Goal: Task Accomplishment & Management: Manage account settings

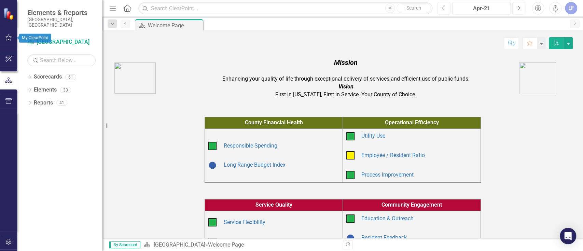
click at [8, 35] on icon "button" at bounding box center [8, 37] width 6 height 6
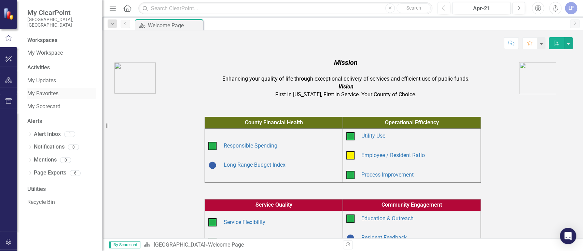
click at [51, 90] on link "My Favorites" at bounding box center [61, 94] width 68 height 8
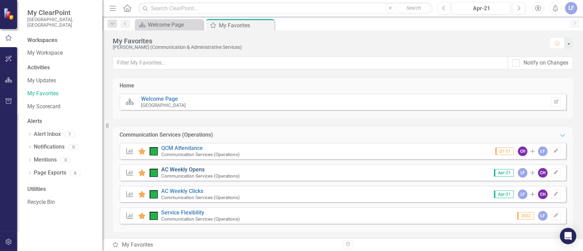
click at [183, 168] on link "AC Weekly Opens" at bounding box center [182, 169] width 43 height 6
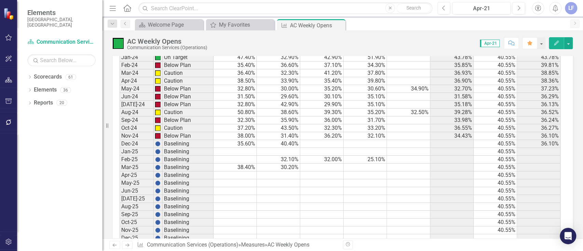
scroll to position [988, 0]
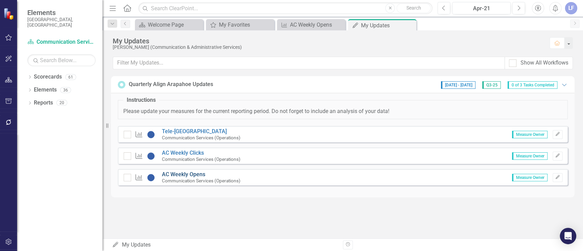
click at [174, 174] on link "AC Weekly Opens" at bounding box center [183, 174] width 43 height 6
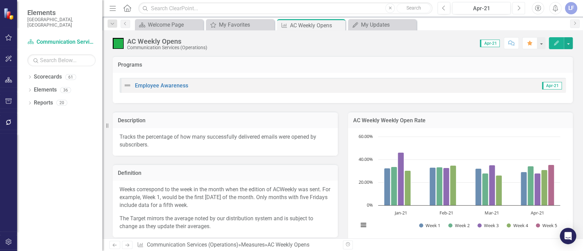
click at [517, 7] on icon "Next" at bounding box center [518, 8] width 4 height 6
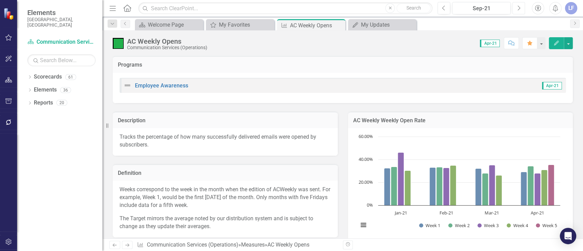
click at [517, 7] on icon "Next" at bounding box center [518, 8] width 4 height 6
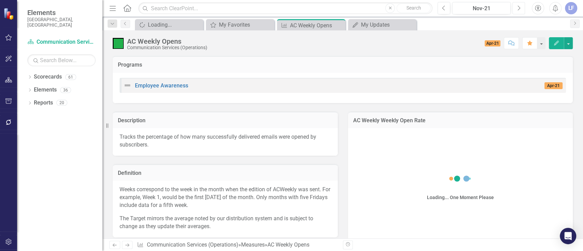
click at [517, 7] on icon "Next" at bounding box center [518, 8] width 4 height 6
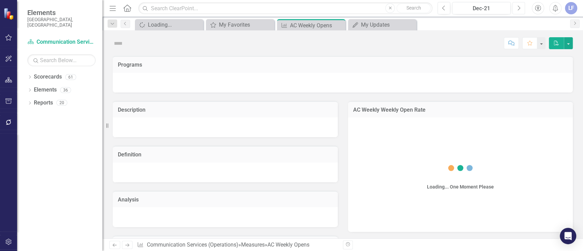
click at [517, 7] on icon "Next" at bounding box center [518, 8] width 4 height 6
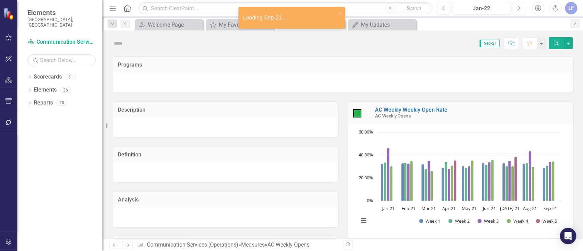
click at [517, 7] on icon "Next" at bounding box center [518, 8] width 4 height 6
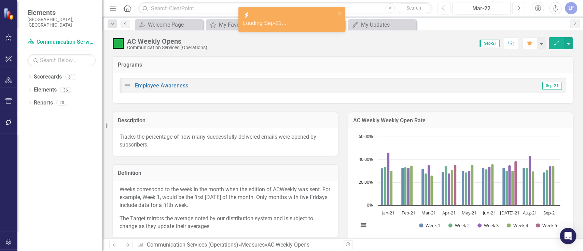
click at [517, 7] on icon "Next" at bounding box center [518, 8] width 4 height 6
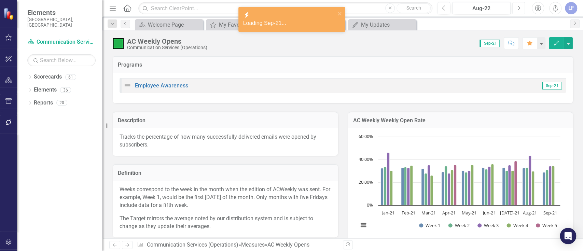
click at [517, 7] on icon "Next" at bounding box center [518, 8] width 4 height 6
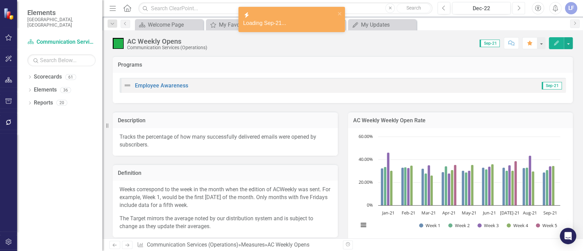
click at [517, 7] on icon "Next" at bounding box center [518, 8] width 4 height 6
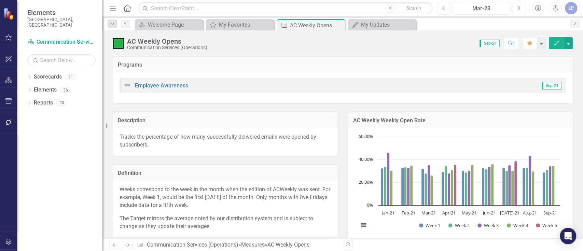
click at [517, 7] on icon "Next" at bounding box center [518, 8] width 4 height 6
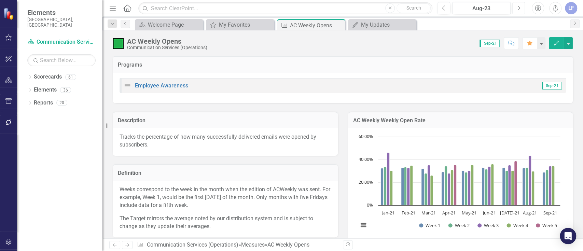
click at [517, 7] on icon "Next" at bounding box center [518, 8] width 4 height 6
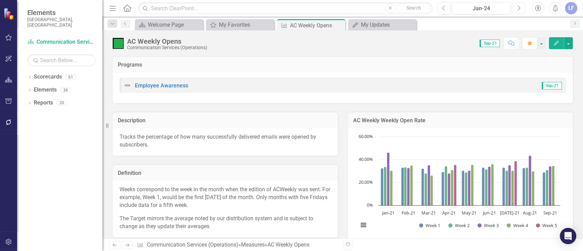
click at [517, 7] on icon "Next" at bounding box center [518, 8] width 4 height 6
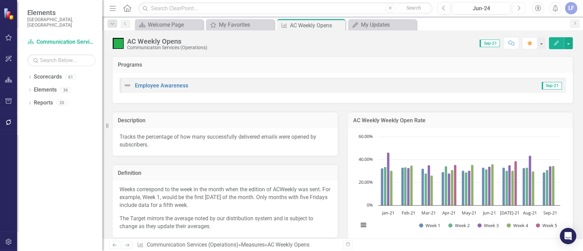
click at [517, 7] on icon "Next" at bounding box center [518, 8] width 4 height 6
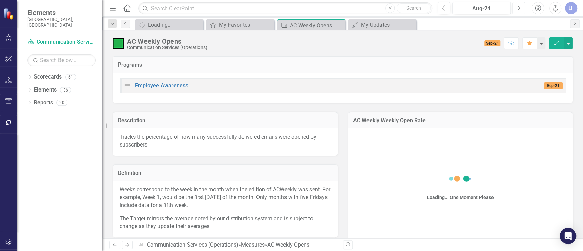
click at [517, 7] on icon "Next" at bounding box center [518, 8] width 4 height 6
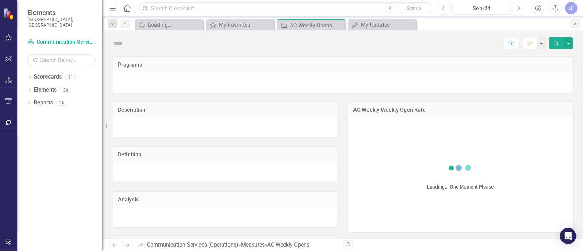
click at [517, 7] on icon "Next" at bounding box center [518, 8] width 4 height 6
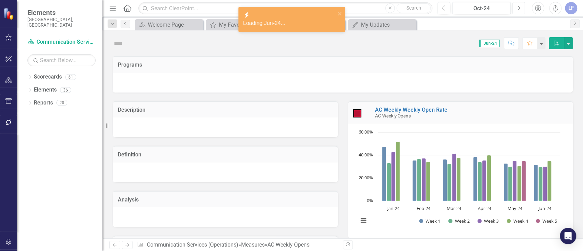
click at [517, 7] on icon "Next" at bounding box center [518, 8] width 4 height 6
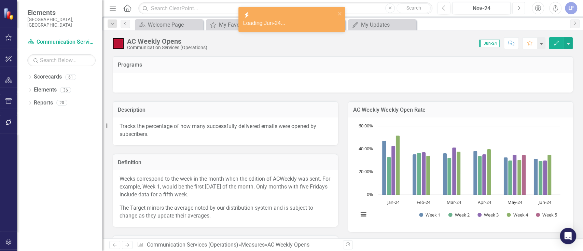
click at [517, 7] on icon "Next" at bounding box center [518, 8] width 4 height 6
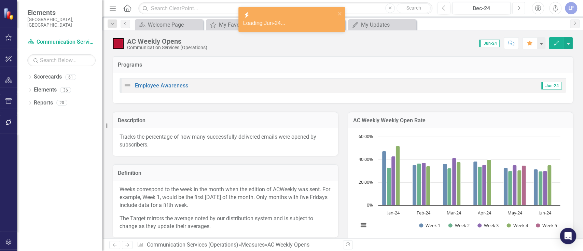
click at [517, 7] on icon "Next" at bounding box center [518, 8] width 4 height 6
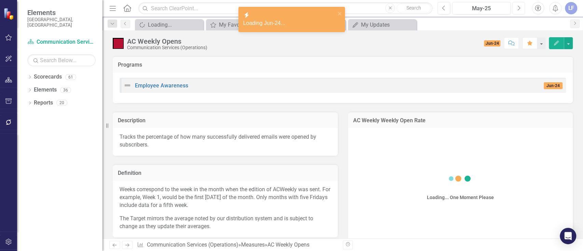
click at [517, 7] on icon "Next" at bounding box center [518, 8] width 4 height 6
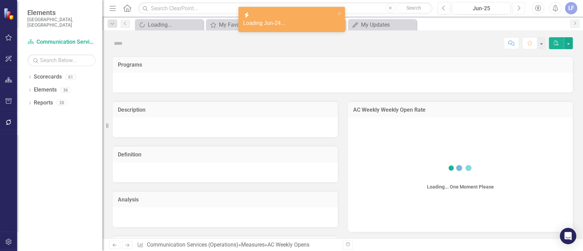
click at [517, 7] on icon "Next" at bounding box center [518, 8] width 4 height 6
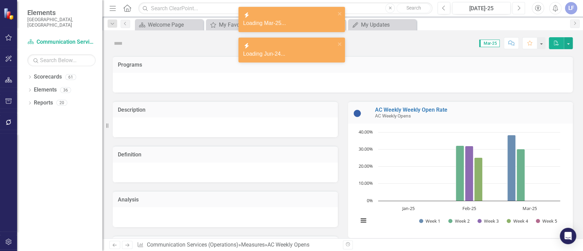
click at [517, 7] on icon "Next" at bounding box center [518, 8] width 4 height 6
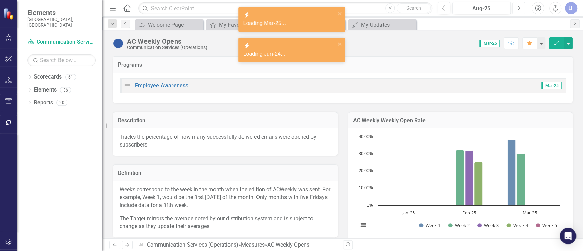
click at [517, 7] on icon "Next" at bounding box center [518, 8] width 4 height 6
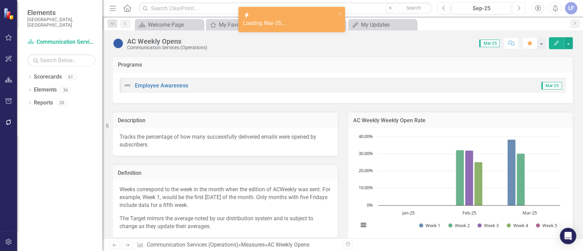
click at [517, 7] on icon "Next" at bounding box center [518, 8] width 4 height 6
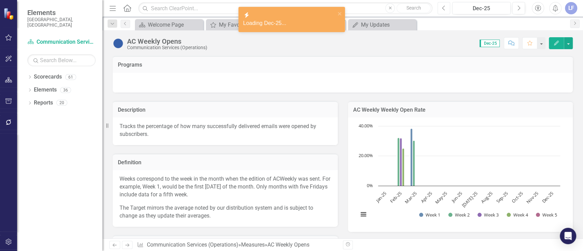
click at [441, 11] on button "Previous" at bounding box center [443, 8] width 13 height 12
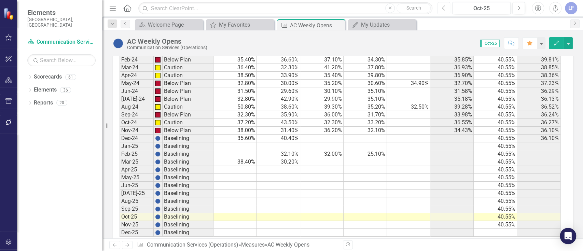
scroll to position [993, 0]
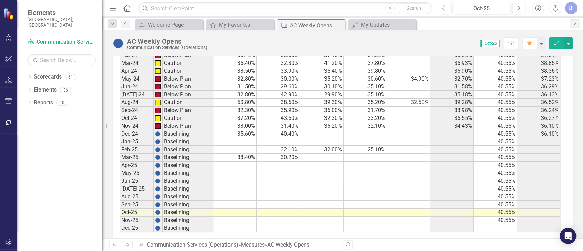
click at [241, 185] on td at bounding box center [234, 189] width 43 height 8
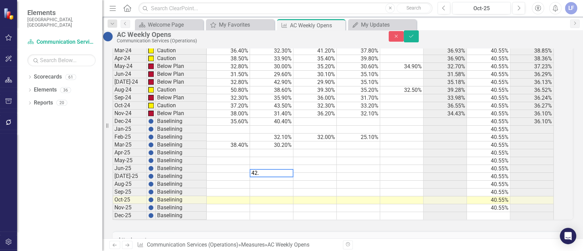
type textarea "42.1"
type textarea "35.5"
type textarea "41.8"
click at [238, 188] on td at bounding box center [227, 185] width 43 height 8
type textarea "42.8"
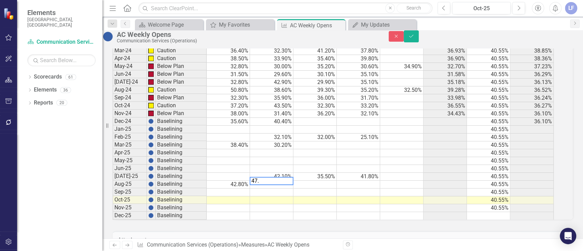
type textarea "47.7"
type textarea "39"
type textarea "40.1"
click at [404, 188] on td at bounding box center [401, 185] width 43 height 8
type textarea "36.5"
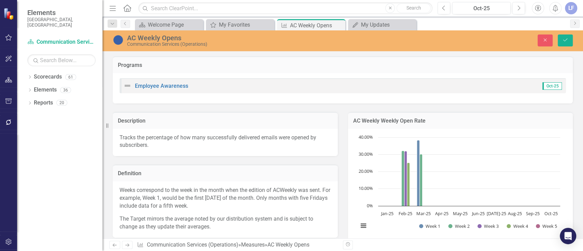
scroll to position [993, 0]
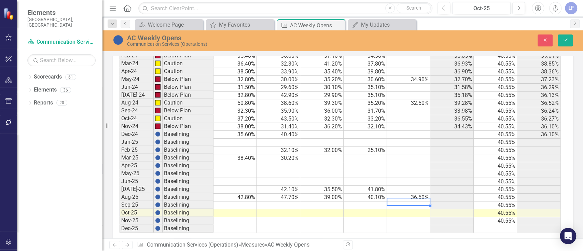
click at [238, 203] on td at bounding box center [234, 205] width 43 height 8
type textarea "40.8"
type textarea "82.3"
type textarea "47"
type textarea "58.2"
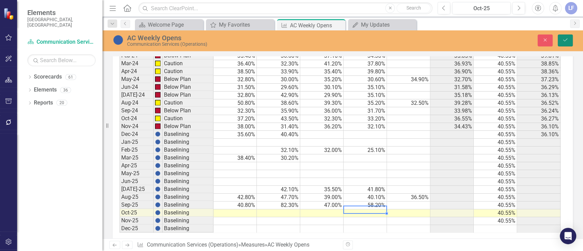
click at [564, 40] on icon "Save" at bounding box center [565, 40] width 6 height 5
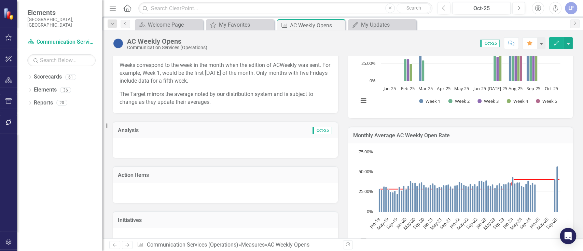
scroll to position [116, 0]
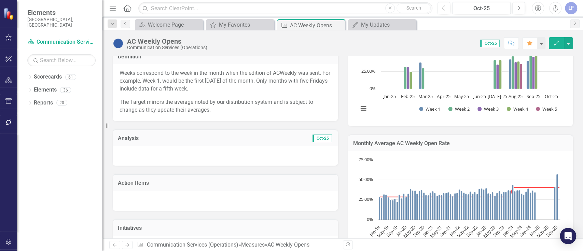
click at [215, 153] on div at bounding box center [225, 156] width 225 height 20
click at [553, 41] on icon "Edit" at bounding box center [556, 43] width 6 height 5
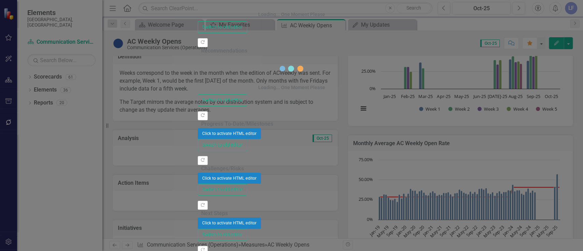
click at [198, 21] on div "Loading... One Moment Please" at bounding box center [292, 1] width 188 height 39
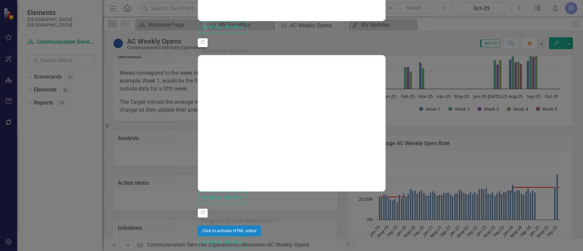
scroll to position [0, 0]
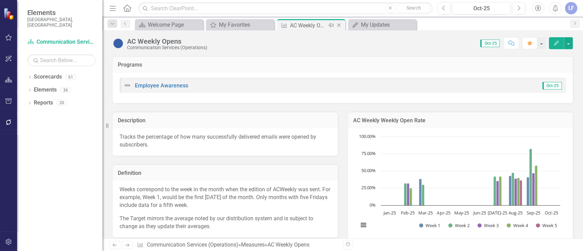
click at [338, 24] on icon at bounding box center [339, 26] width 4 height 4
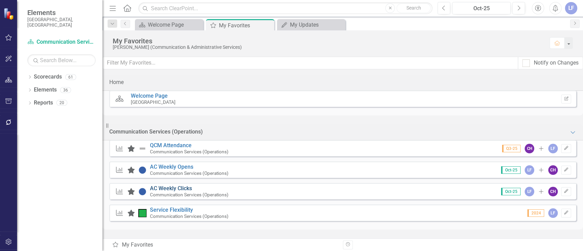
click at [183, 190] on link "AC Weekly Clicks" at bounding box center [171, 188] width 42 height 6
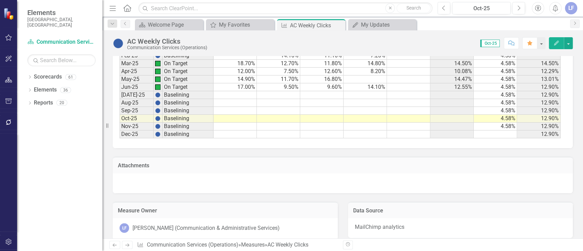
scroll to position [1160, 0]
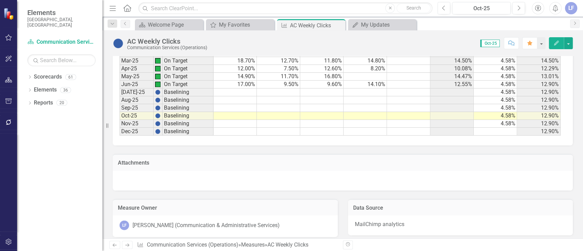
click at [271, 88] on td at bounding box center [278, 92] width 43 height 8
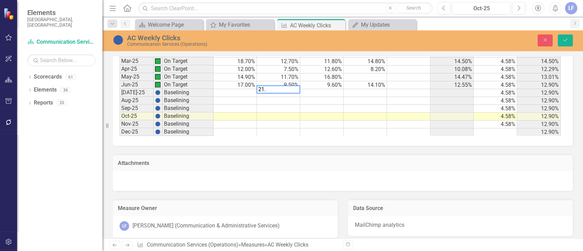
type textarea "21.7"
click at [312, 89] on td at bounding box center [321, 93] width 43 height 8
type textarea "8.3"
type textarea "13"
type textarea "16.7"
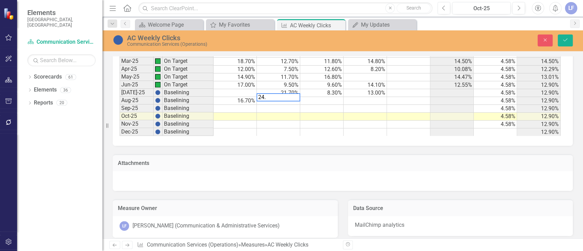
type textarea "24.4"
type textarea "12.1"
type textarea "11.6"
type textarea "8.7"
type textarea "12.6"
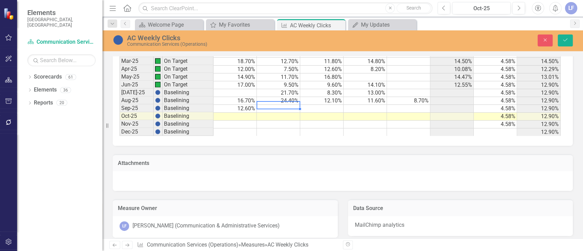
type textarea "8"
type textarea "23.6"
type textarea "10.4"
click at [566, 43] on button "Save" at bounding box center [564, 40] width 15 height 12
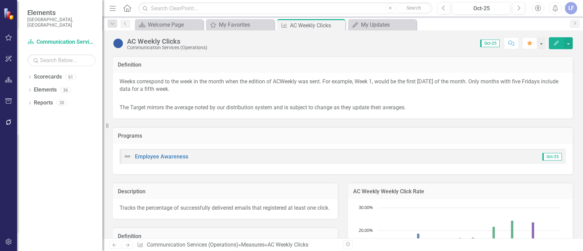
click at [557, 46] on button "Edit" at bounding box center [555, 43] width 15 height 12
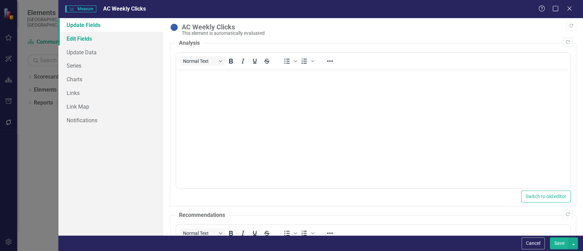
click at [82, 38] on link "Edit Fields" at bounding box center [110, 39] width 105 height 14
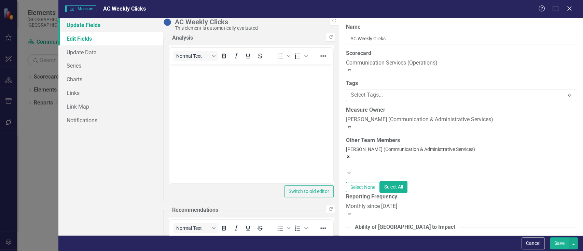
click at [87, 26] on link "Update Fields" at bounding box center [110, 25] width 105 height 14
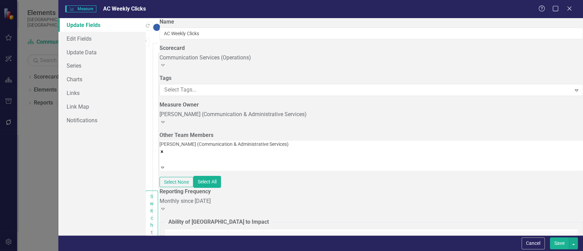
click at [162, 158] on body "Rich Text Area. Press ALT-0 for help." at bounding box center [160, 186] width 3 height 102
click at [173, 97] on icon "Bullet list" at bounding box center [168, 101] width 8 height 8
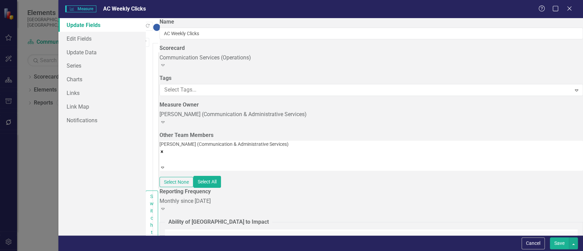
click at [557, 241] on button "Save" at bounding box center [558, 243] width 19 height 12
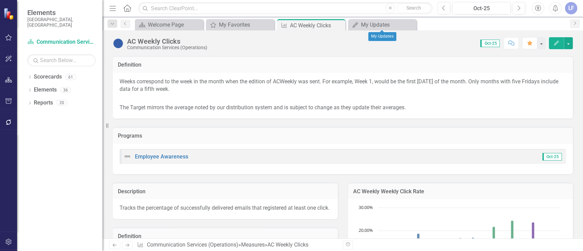
click at [369, 18] on div "Dropdown Search Scorecard Welcome Page Close My Favorites My Favorites Close Me…" at bounding box center [342, 24] width 480 height 14
click at [370, 24] on div "My Updates" at bounding box center [383, 24] width 45 height 9
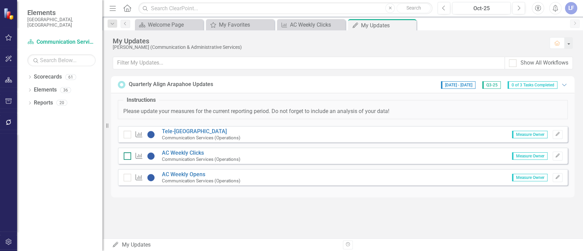
click at [128, 157] on div at bounding box center [128, 156] width 8 height 8
click at [128, 157] on input "checkbox" at bounding box center [126, 154] width 4 height 4
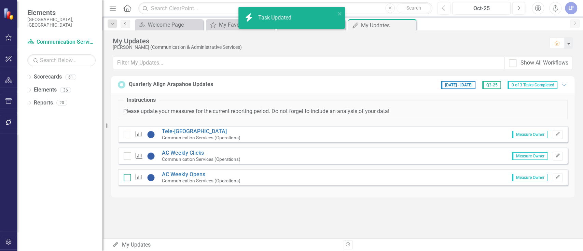
checkbox input "true"
click at [127, 178] on div at bounding box center [128, 178] width 8 height 8
click at [127, 178] on input "checkbox" at bounding box center [126, 176] width 4 height 4
checkbox input "true"
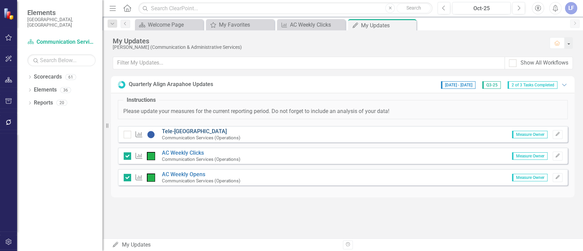
click at [181, 128] on link "Tele-[GEOGRAPHIC_DATA]" at bounding box center [194, 131] width 65 height 6
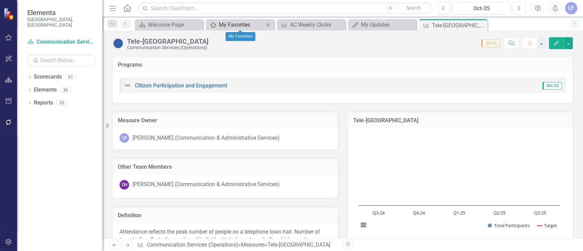
click at [235, 23] on div "My Favorites" at bounding box center [241, 24] width 45 height 9
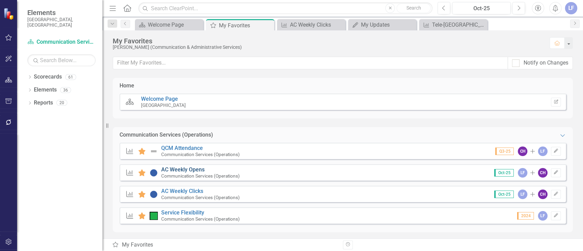
click at [179, 171] on link "AC Weekly Opens" at bounding box center [182, 169] width 43 height 6
